Goal: Task Accomplishment & Management: Use online tool/utility

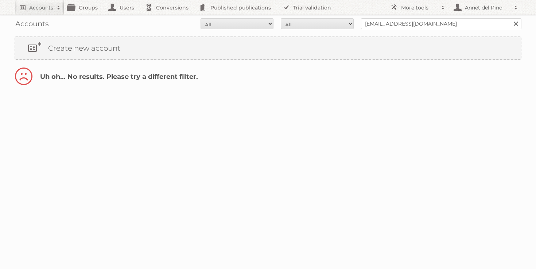
click at [383, 22] on input "rlkais@hotmail.com" at bounding box center [441, 23] width 160 height 11
type input "[EMAIL_ADDRESS][DOMAIN_NAME]"
click at [510, 18] on input "Search" at bounding box center [515, 23] width 11 height 11
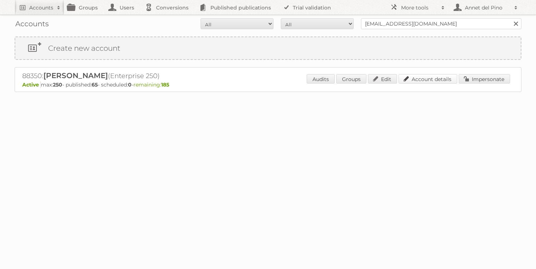
click at [444, 79] on link "Account details" at bounding box center [427, 78] width 59 height 9
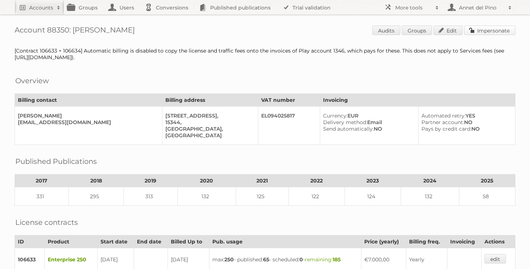
click at [496, 31] on link "Impersonate" at bounding box center [489, 30] width 51 height 9
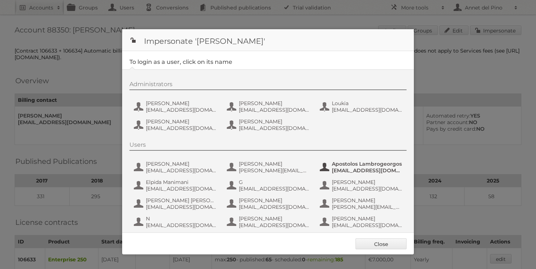
click at [353, 162] on span "Apostolos Lambrogeorgos" at bounding box center [367, 163] width 71 height 7
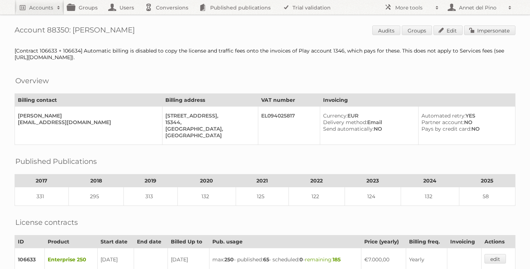
drag, startPoint x: 135, startPoint y: 32, endPoint x: 75, endPoint y: 32, distance: 59.8
click at [75, 32] on h1 "Account 88350: AΒ Vassilopoulos Audits Groups Edit Impersonate" at bounding box center [265, 31] width 501 height 11
copy h1 "[PERSON_NAME]"
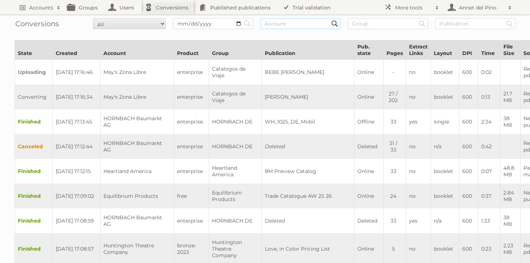
click at [268, 24] on input "text" at bounding box center [301, 23] width 80 height 11
paste input "[PERSON_NAME]"
type input "[PERSON_NAME]"
click at [242, 18] on input "Search" at bounding box center [247, 23] width 11 height 11
